Goal: Task Accomplishment & Management: Complete application form

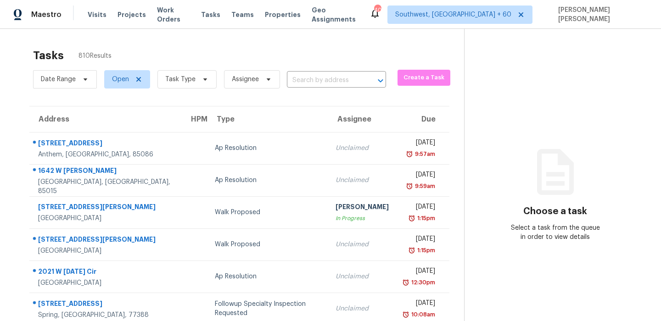
click at [419, 86] on div "Date Range Open Task Type Assignee ​ Create a Task" at bounding box center [248, 79] width 431 height 24
click at [419, 83] on button "Create a Task" at bounding box center [424, 78] width 53 height 16
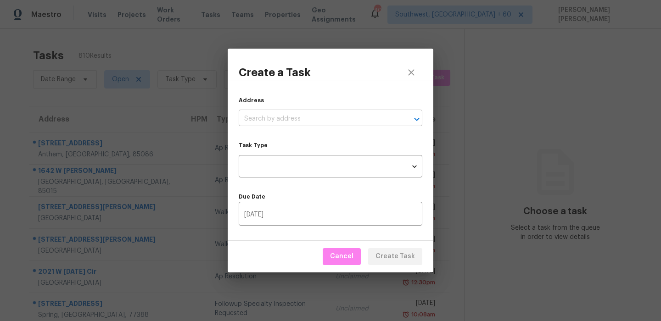
click at [274, 124] on input "text" at bounding box center [318, 119] width 158 height 14
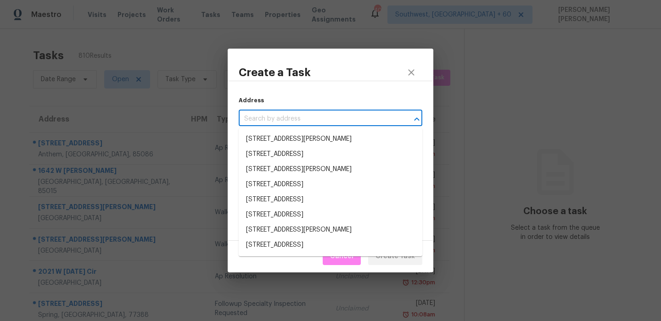
paste input "[STREET_ADDRESS][PERSON_NAME]"
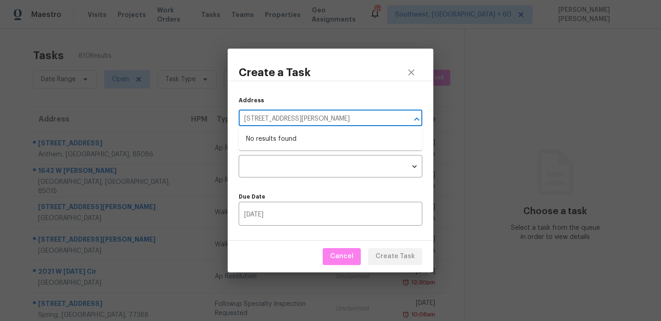
type input "[STREET_ADDRESS][PERSON_NAME]"
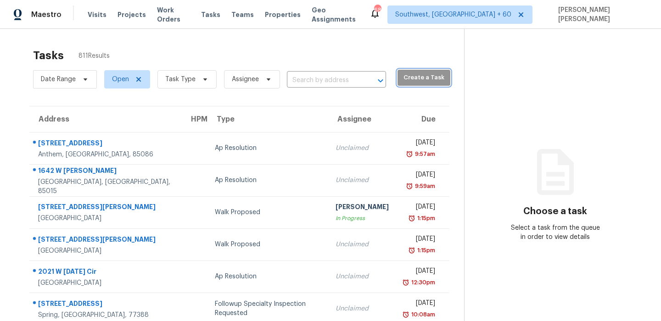
click at [402, 77] on span "Create a Task" at bounding box center [424, 78] width 44 height 11
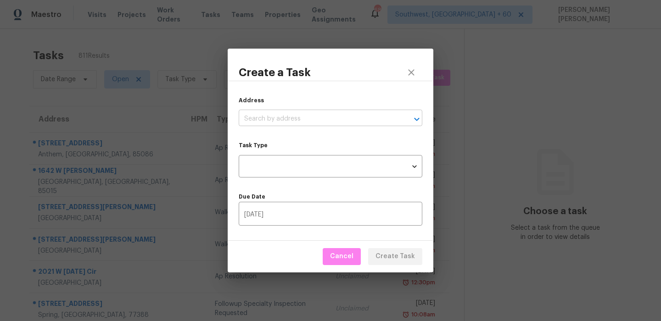
click at [293, 120] on input "text" at bounding box center [318, 119] width 158 height 14
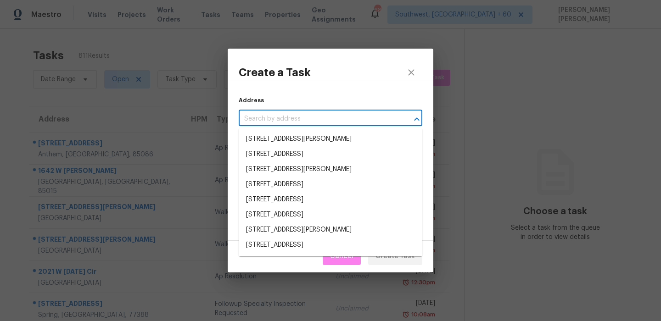
paste input "[STREET_ADDRESS][PERSON_NAME]"
type input "[STREET_ADDRESS][PERSON_NAME]"
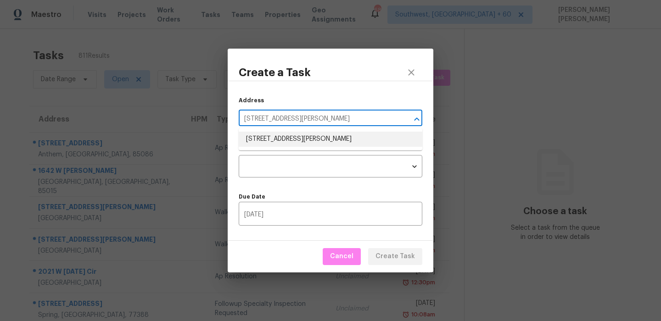
click at [292, 139] on li "[STREET_ADDRESS][PERSON_NAME]" at bounding box center [331, 139] width 184 height 15
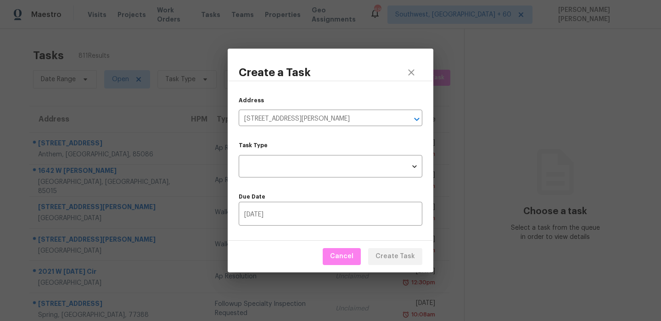
click at [288, 180] on div "Address [STREET_ADDRESS][PERSON_NAME] ​ Task Type ​ Task Type Due Date [DATE] ​" at bounding box center [331, 161] width 206 height 160
click at [298, 169] on body "Maestro Visits Projects Work Orders Tasks Teams Properties Geo Assignments [GEO…" at bounding box center [330, 160] width 661 height 321
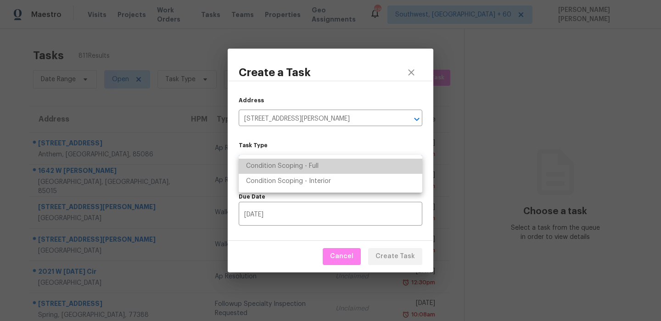
click at [316, 167] on li "Condition Scoping - Full" at bounding box center [331, 166] width 184 height 15
type input "virtual_full_assessment"
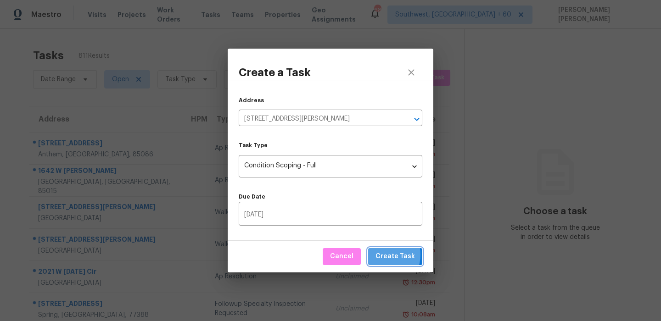
click at [382, 255] on span "Create Task" at bounding box center [394, 256] width 39 height 11
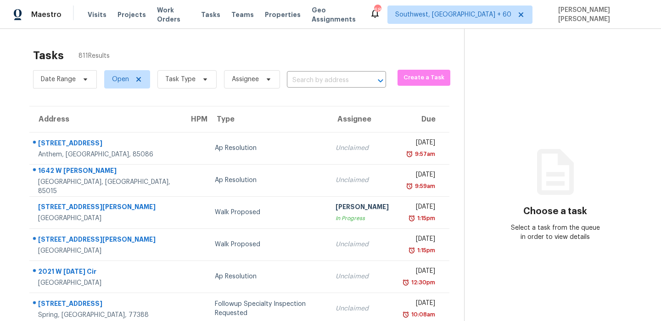
click at [490, 144] on section "Choose a task Select a task from the queue in order to view details" at bounding box center [555, 253] width 182 height 449
